Goal: Task Accomplishment & Management: Use online tool/utility

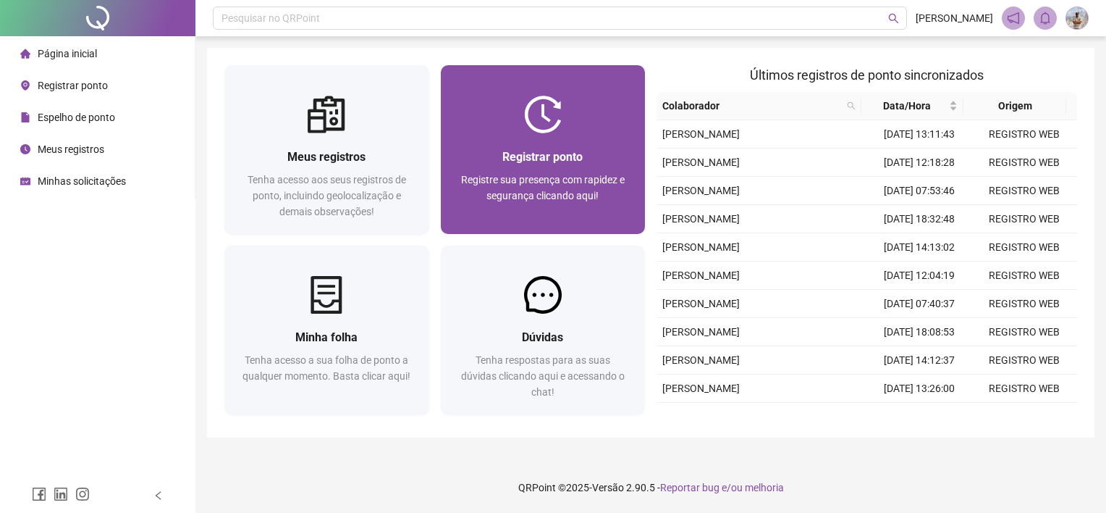
click at [502, 144] on div "Registrar ponto Registre sua presença com rapidez e segurança clicando aqui!" at bounding box center [543, 183] width 205 height 101
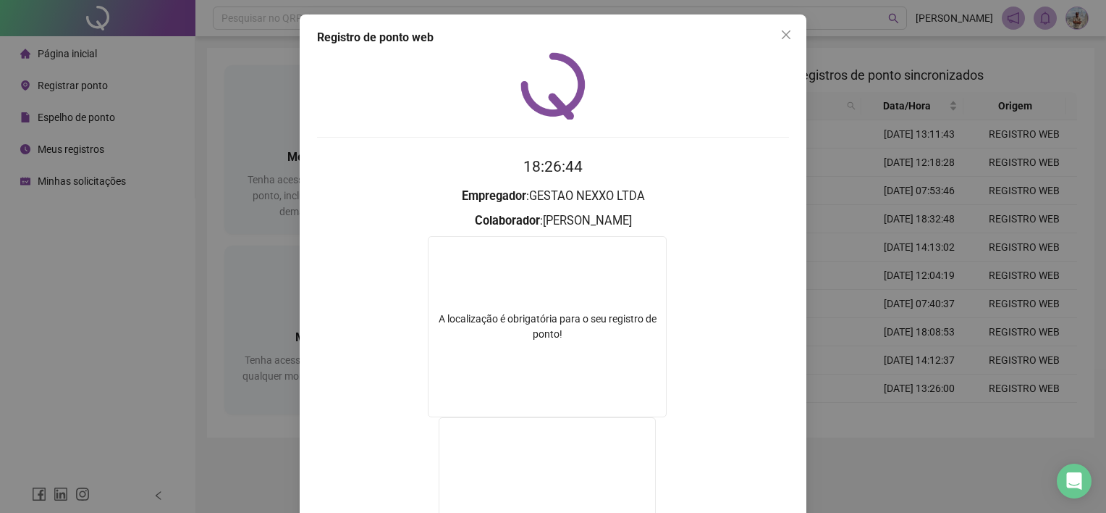
drag, startPoint x: 769, startPoint y: 264, endPoint x: 862, endPoint y: 261, distance: 93.4
click at [779, 264] on form "A localização é obrigatória para o seu registro de ponto!" at bounding box center [553, 419] width 472 height 366
click at [862, 261] on div "Registro de ponto web 18:26:44 Empregador : GESTAO NEXXO LTDA Colaborador : [PE…" at bounding box center [553, 256] width 1106 height 513
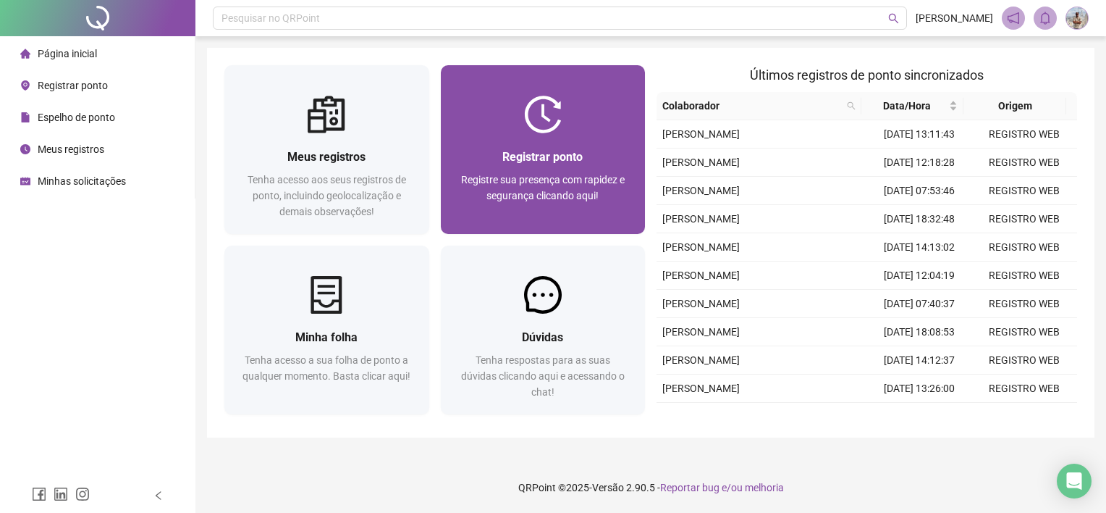
click at [571, 185] on span "Registre sua presença com rapidez e segurança clicando aqui!" at bounding box center [543, 188] width 164 height 28
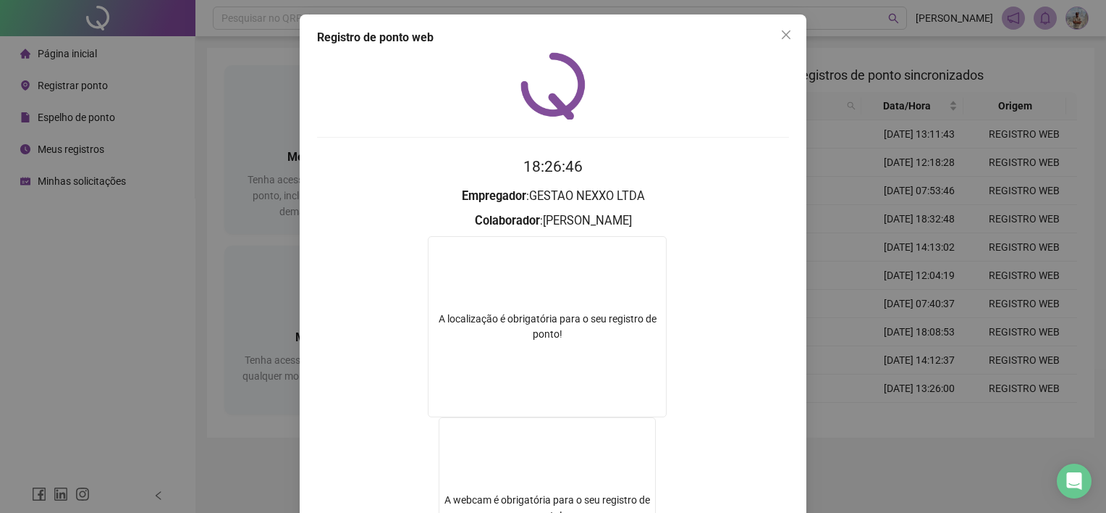
click at [808, 297] on div "Registro de ponto web 18:26:46 Empregador : GESTAO NEXXO LTDA Colaborador : [PE…" at bounding box center [553, 256] width 1106 height 513
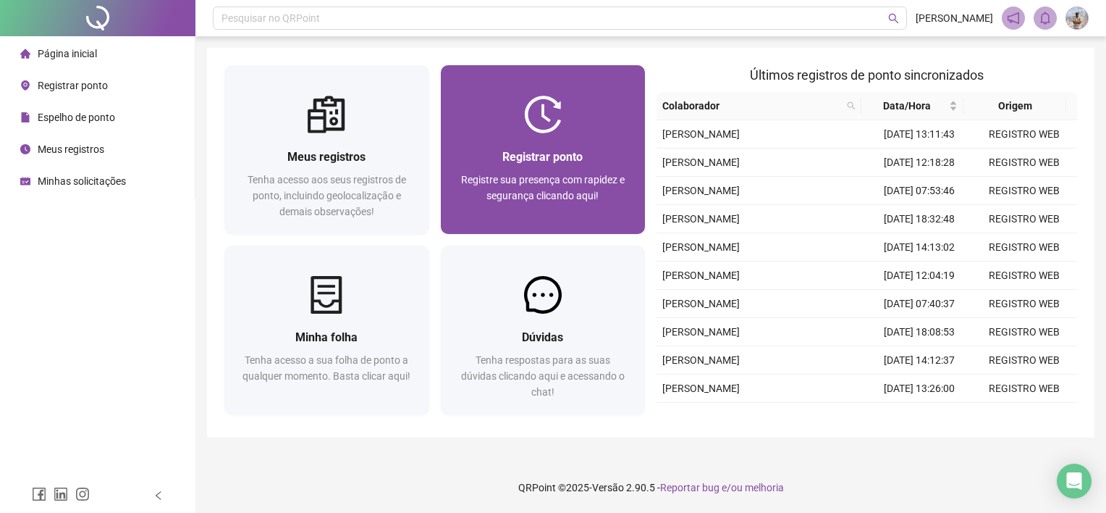
click at [617, 188] on div "Registre sua presença com rapidez e segurança clicando aqui!" at bounding box center [543, 196] width 170 height 48
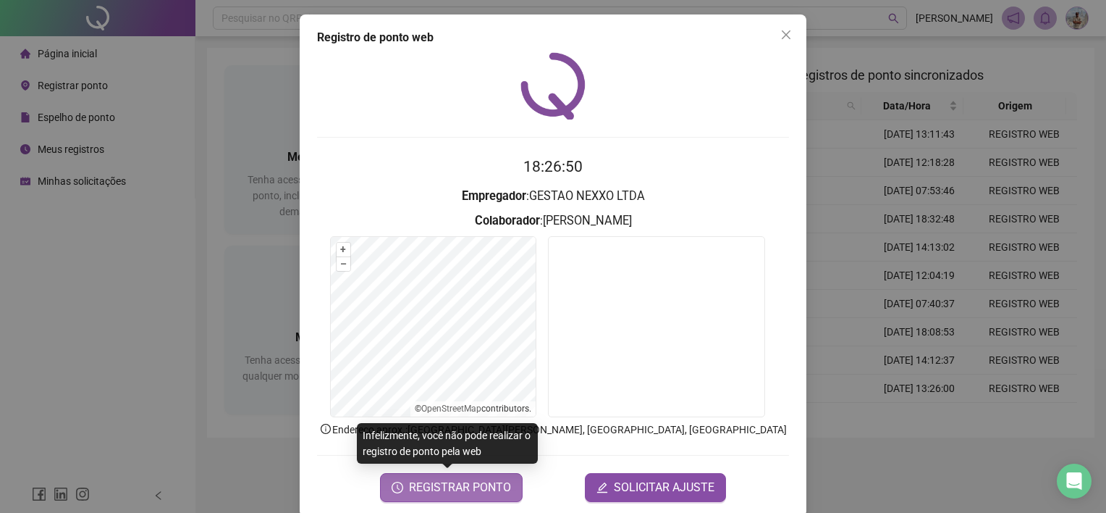
click at [478, 482] on span "REGISTRAR PONTO" at bounding box center [460, 487] width 102 height 17
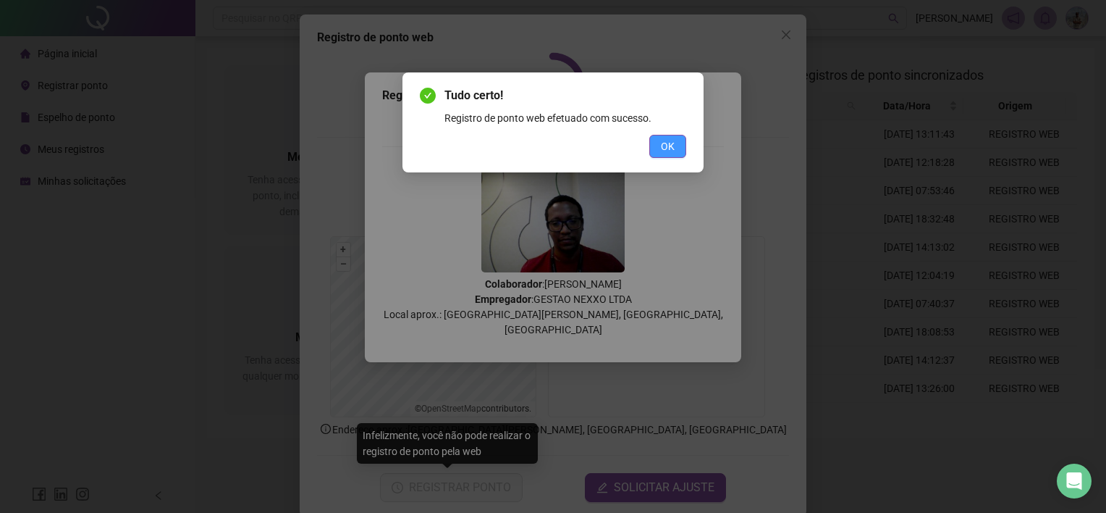
click at [666, 140] on span "OK" at bounding box center [668, 146] width 14 height 16
